Goal: Communication & Community: Answer question/provide support

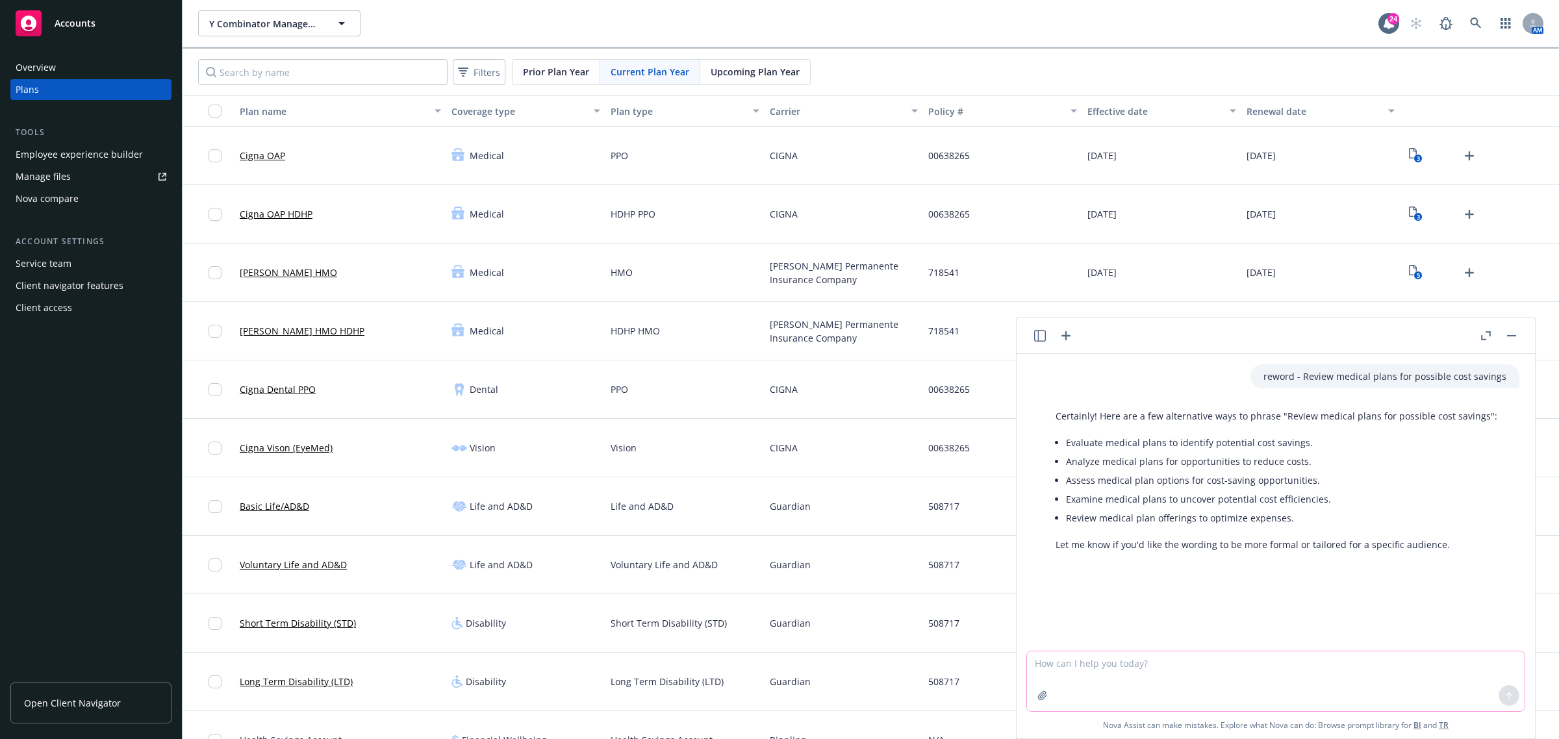
click at [1093, 683] on textarea at bounding box center [1276, 681] width 498 height 60
paste textarea "Encourage employees to use for benefit questions they may have, in lieu of reac…"
type textarea "reword - Encourage employees to use for benefit questions they may have, in lie…"
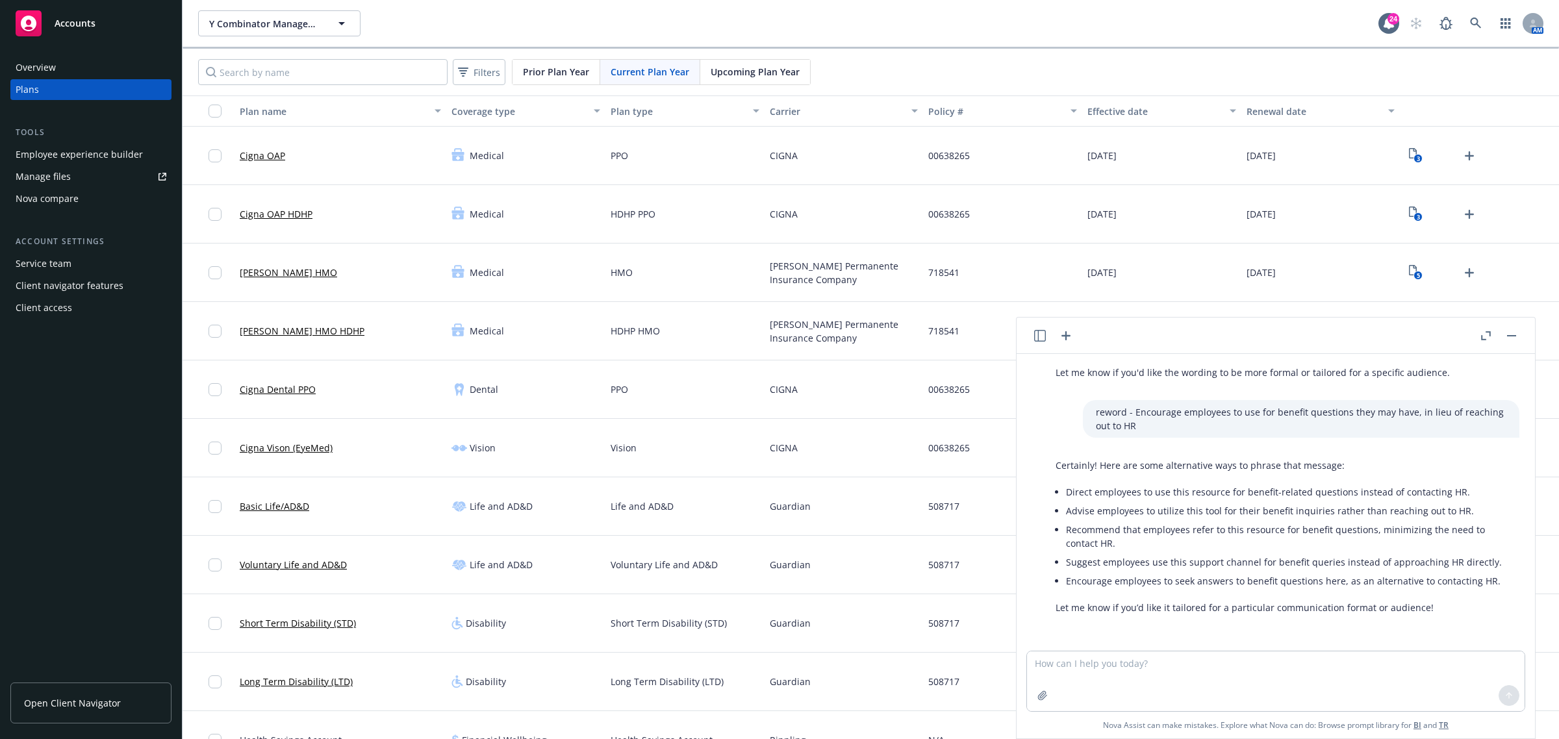
click at [1462, 596] on div "Certainly! Here are some alternative ways to phrase that message: Direct employ…" at bounding box center [1281, 536] width 477 height 166
drag, startPoint x: 1492, startPoint y: 577, endPoint x: 1064, endPoint y: 588, distance: 428.2
click at [1064, 588] on div "Certainly! Here are some alternative ways to phrase that message: Direct employ…" at bounding box center [1281, 536] width 477 height 166
copy li "Encourage employees to seek answers to benefit questions here, as an alternativ…"
click at [1096, 661] on textarea at bounding box center [1276, 681] width 498 height 60
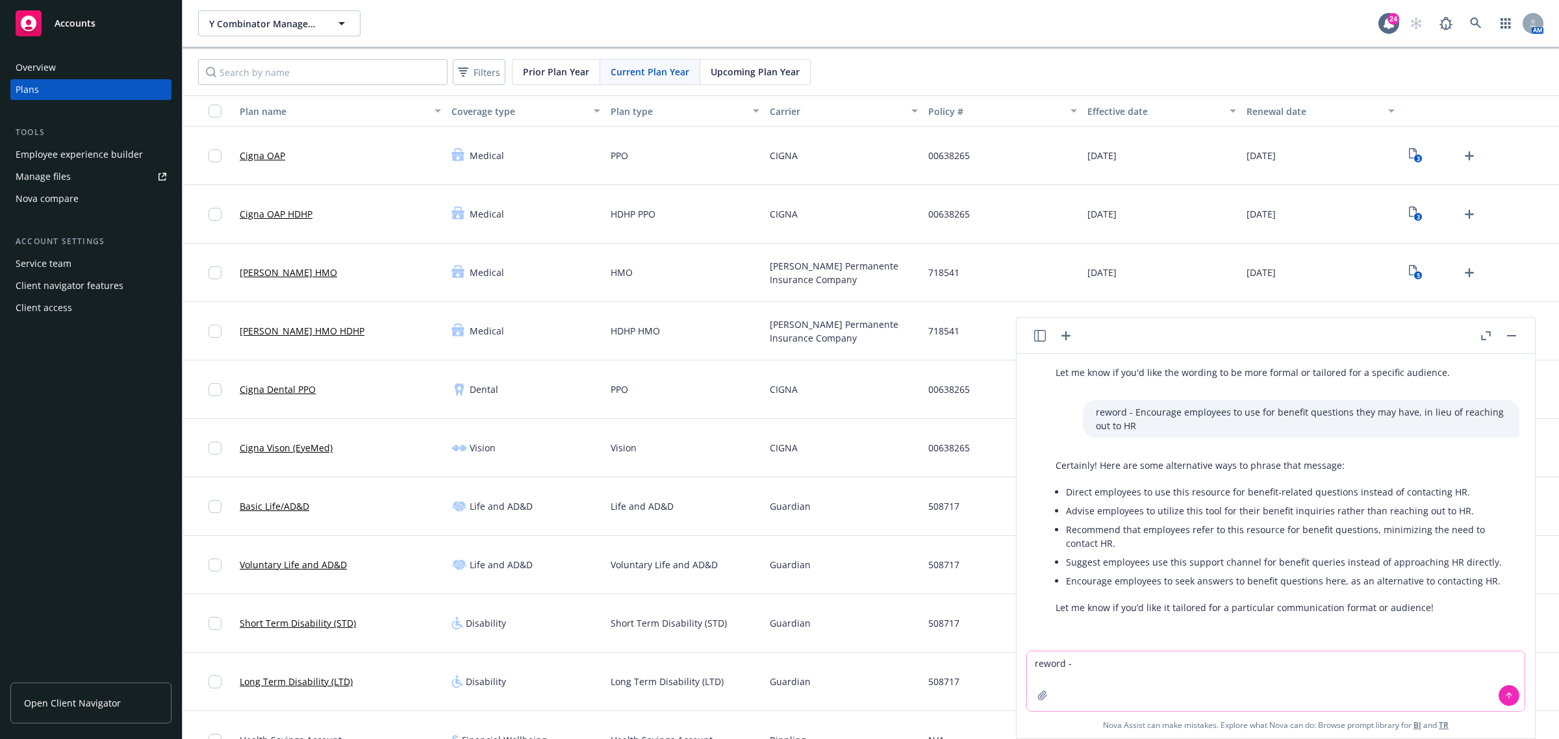
paste textarea "AgentSync did a wellness challenge, and the winner receives a ski pass. The iss…"
type textarea "reword - AgentSync did a wellness challenge, and the winner receives a ski pass…"
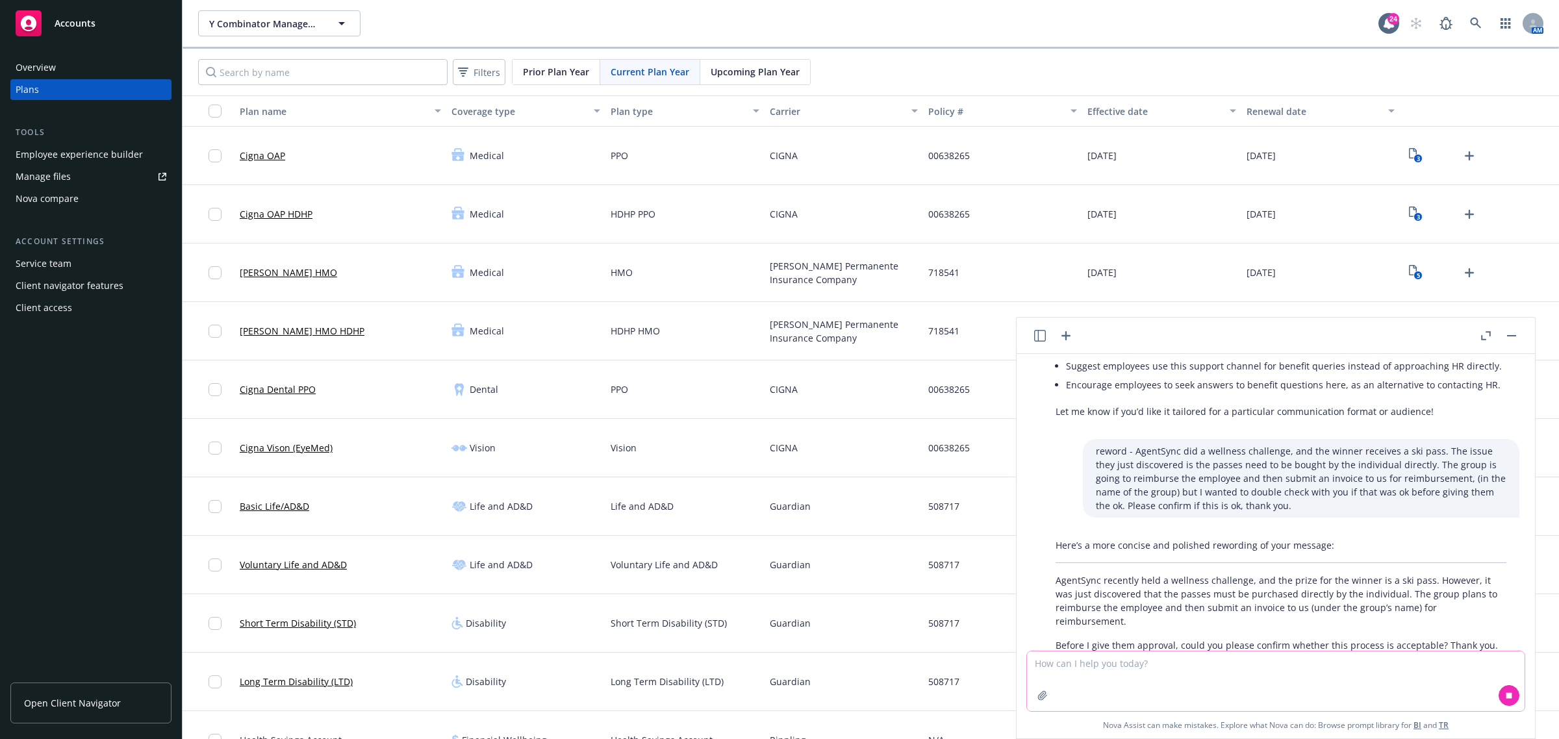
scroll to position [406, 0]
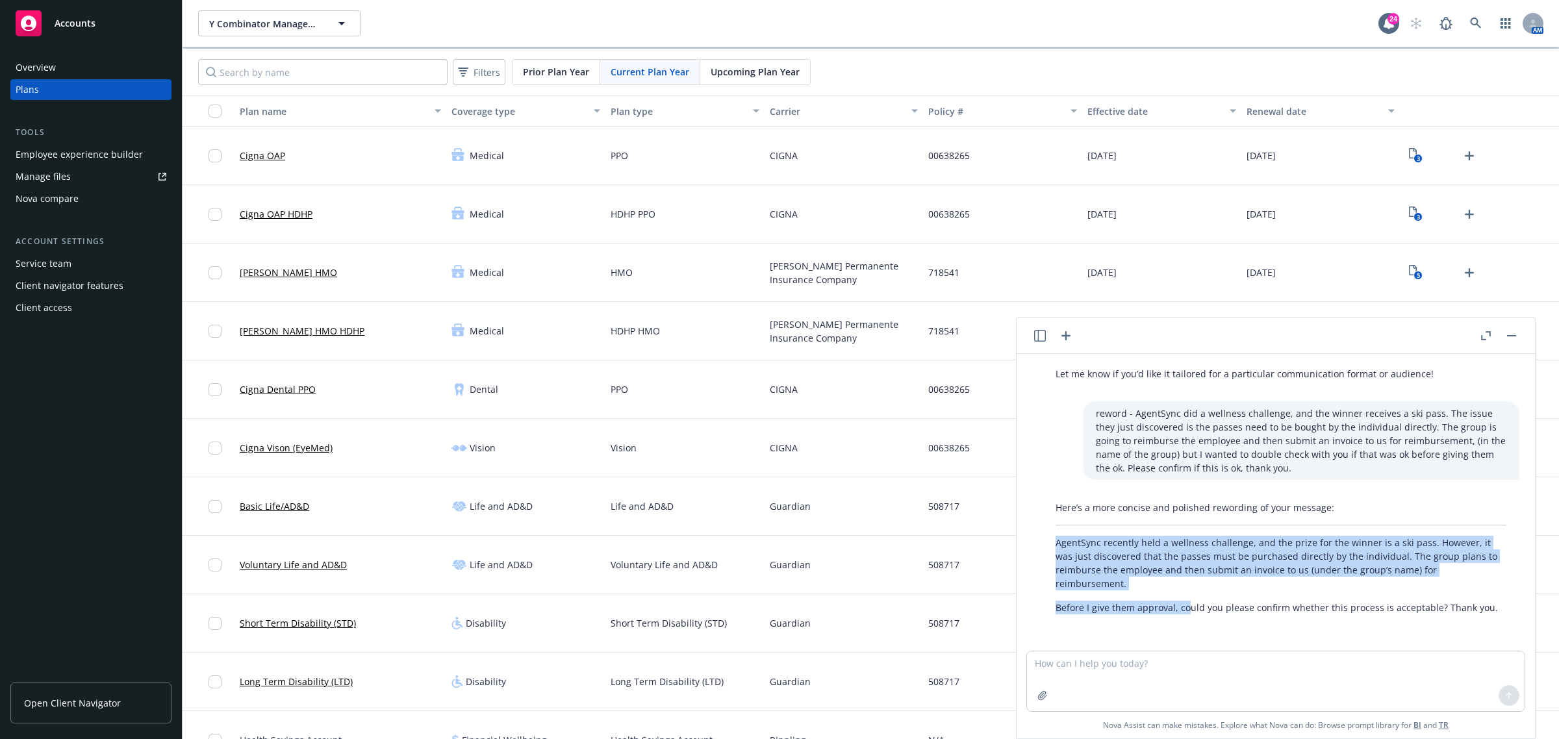
drag, startPoint x: 1189, startPoint y: 618, endPoint x: 1051, endPoint y: 547, distance: 155.7
click at [1051, 547] on div "Here’s a more concise and polished rewording of your message: AgentSync recentl…" at bounding box center [1281, 558] width 477 height 124
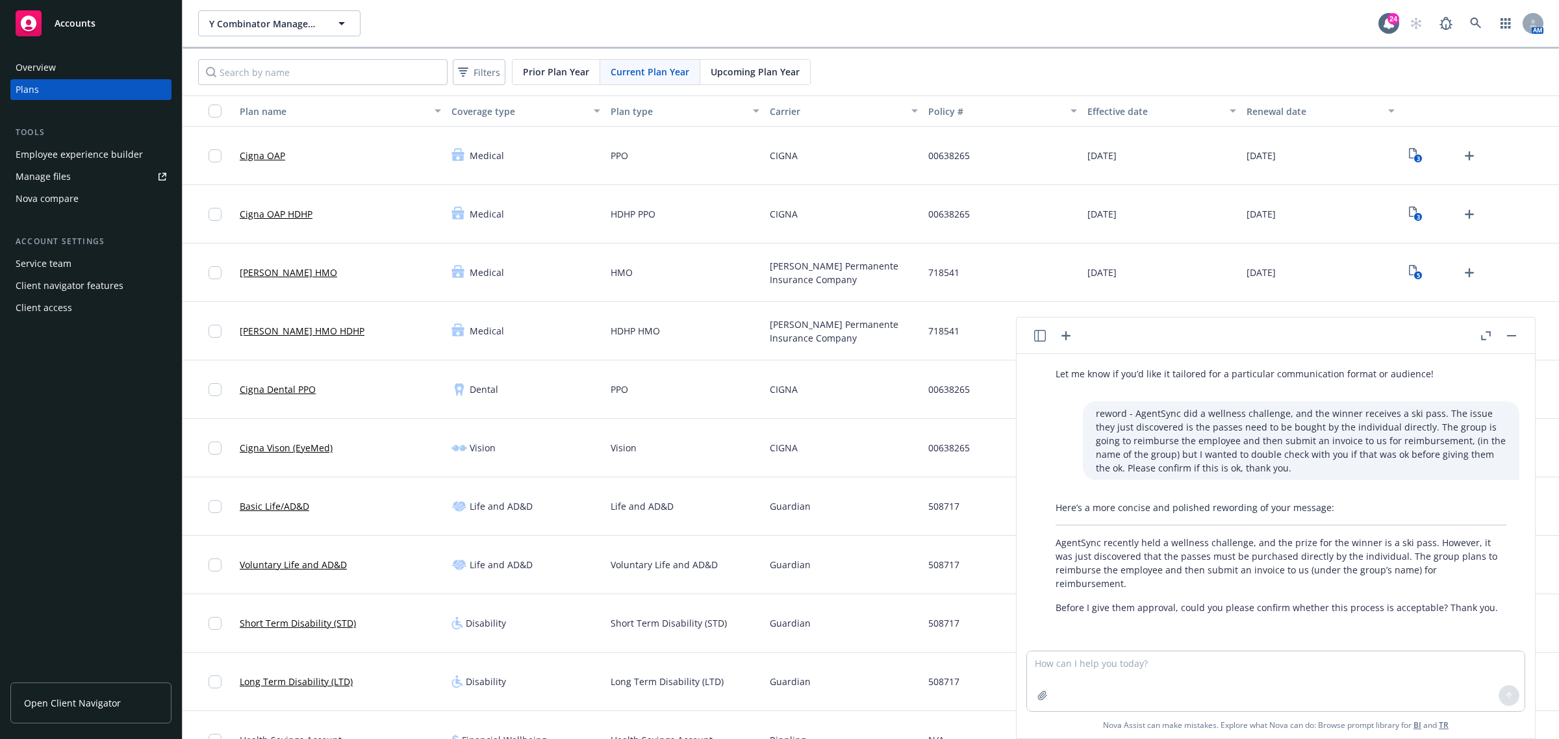
drag, startPoint x: 1332, startPoint y: 622, endPoint x: 1385, endPoint y: 609, distance: 54.2
click at [1334, 622] on div "reword - Review medical plans for possible cost savings Certainly! Here are a f…" at bounding box center [1276, 502] width 508 height 297
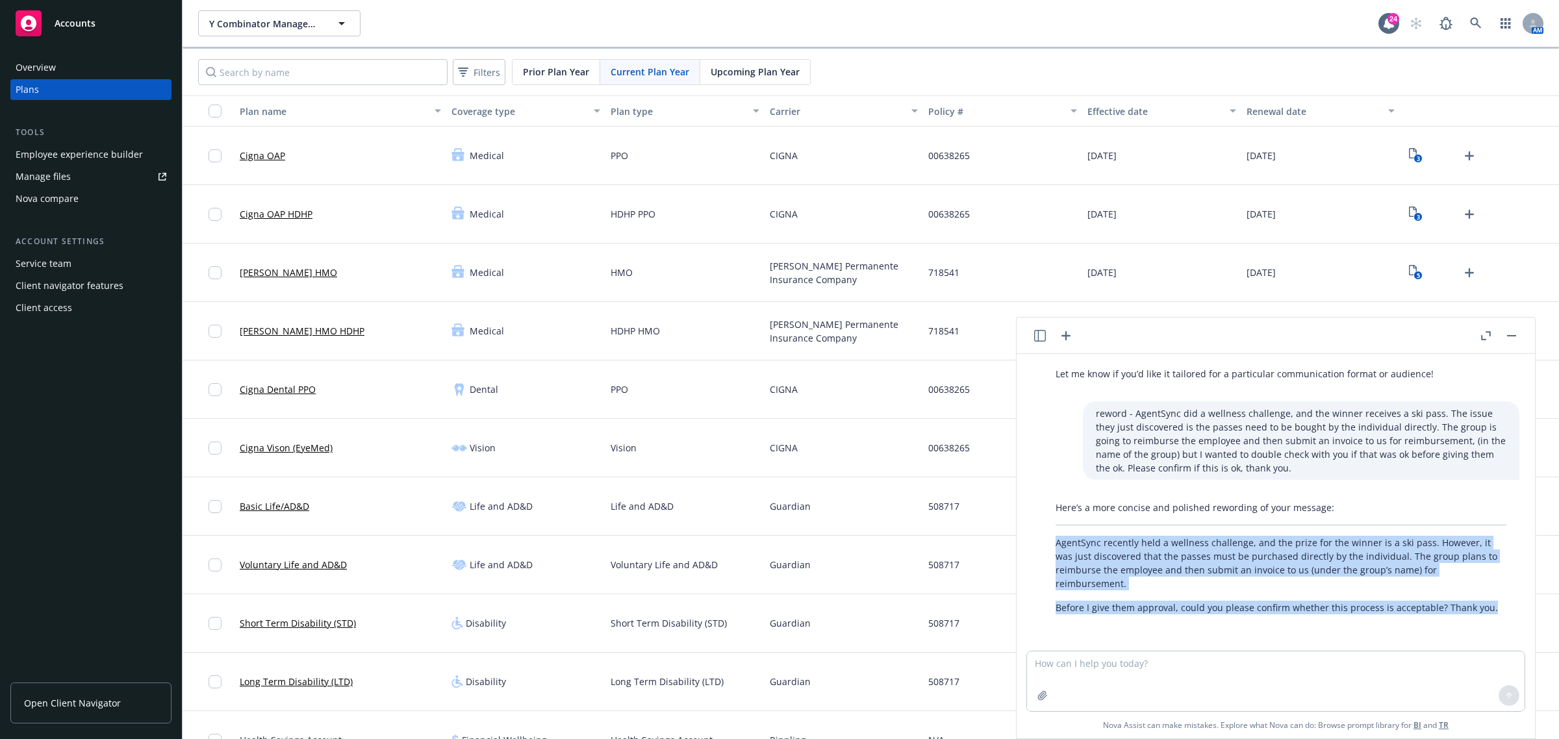
drag, startPoint x: 1484, startPoint y: 609, endPoint x: 1050, endPoint y: 547, distance: 439.0
click at [1050, 547] on div "Here’s a more concise and polished rewording of your message: AgentSync recentl…" at bounding box center [1281, 558] width 477 height 124
copy div "AgentSync recently held a wellness challenge, and the prize for the winner is a…"
